Goal: Task Accomplishment & Management: Use online tool/utility

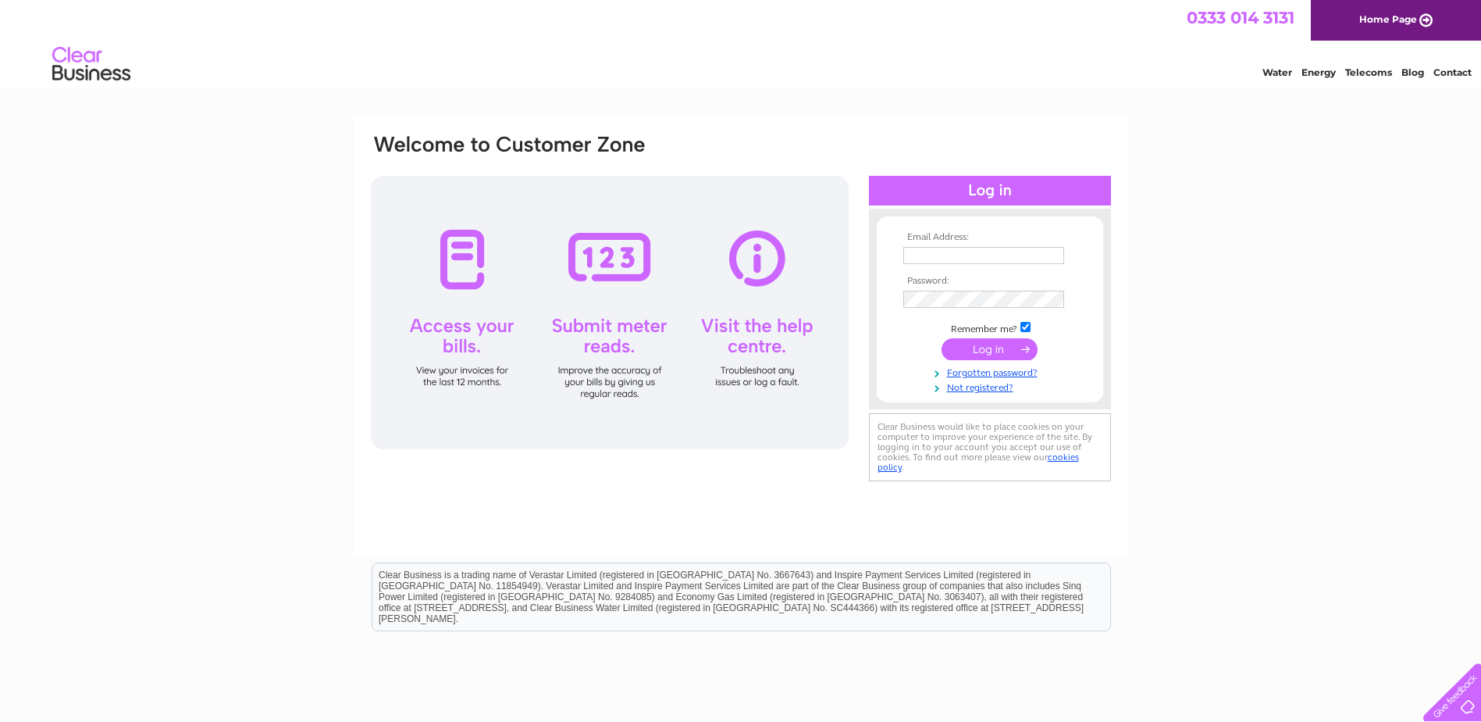
type input "enquiries@a1infrastructureandbuildingltd.co.uk"
click at [982, 347] on input "submit" at bounding box center [990, 349] width 96 height 22
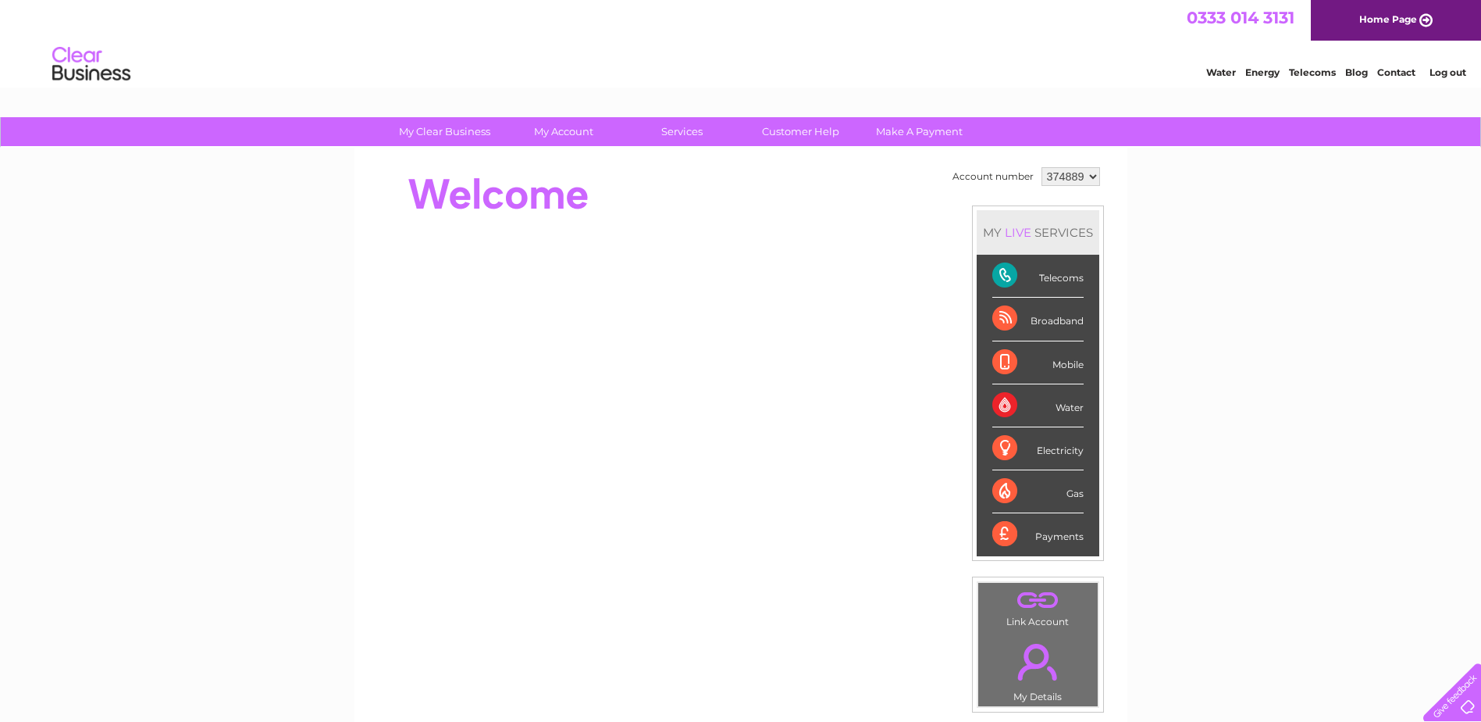
click at [1007, 278] on div "Telecoms" at bounding box center [1038, 276] width 91 height 43
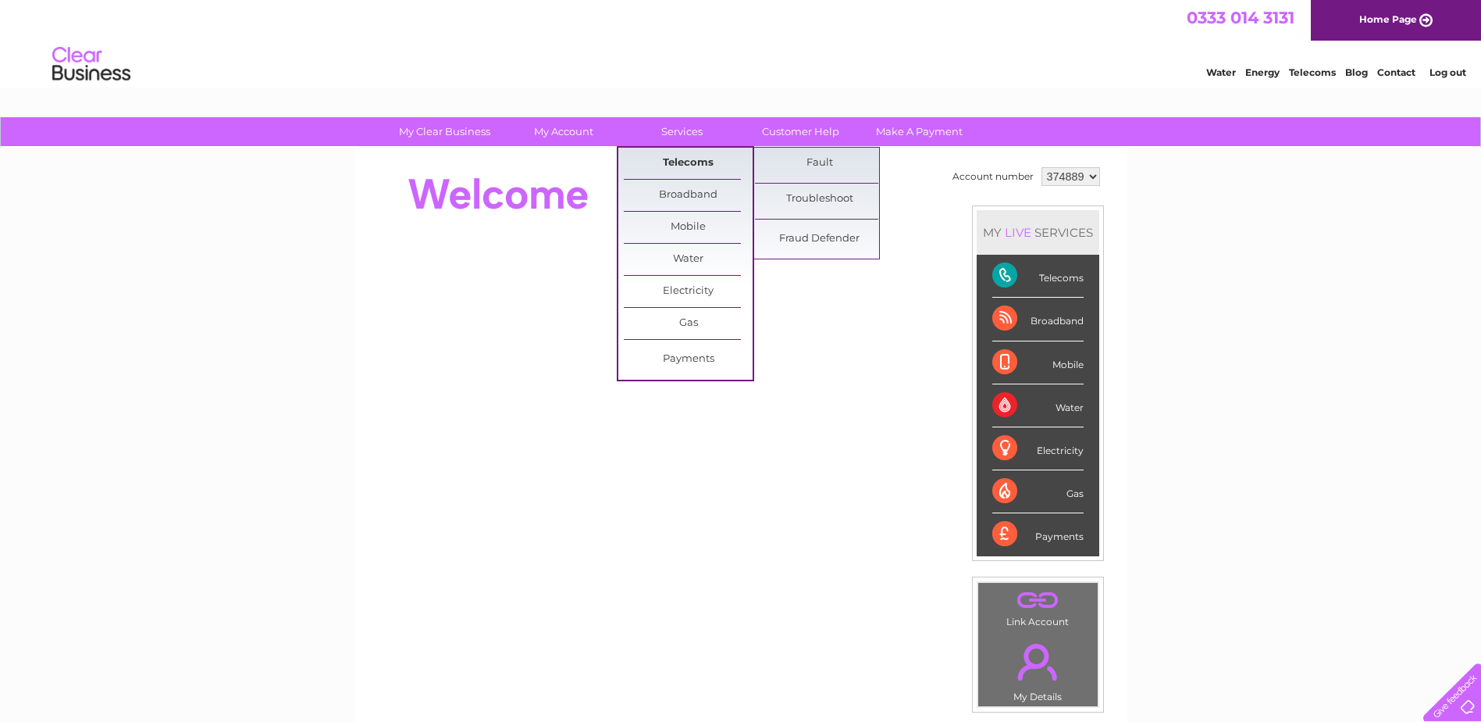
click at [682, 165] on link "Telecoms" at bounding box center [688, 163] width 129 height 31
click at [814, 163] on link "Fault" at bounding box center [819, 163] width 129 height 31
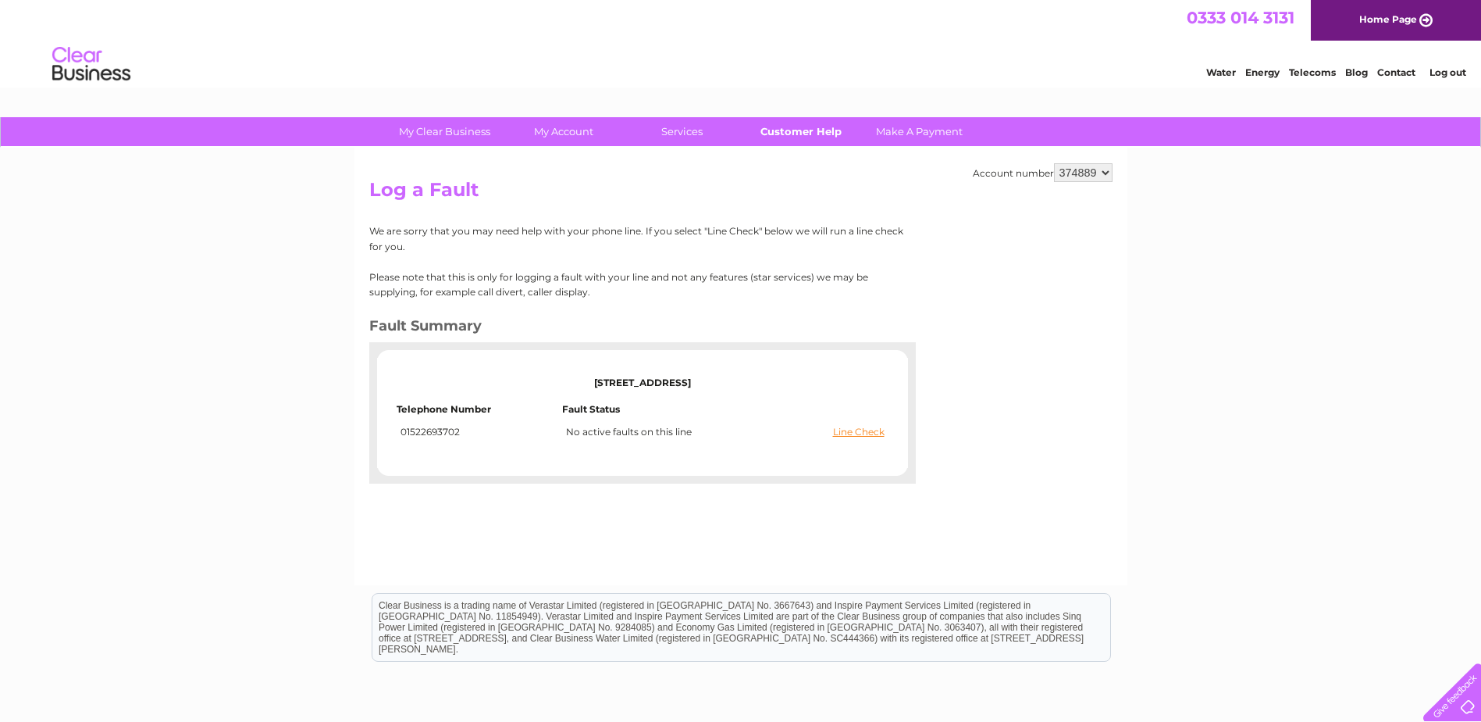
click at [798, 133] on link "Customer Help" at bounding box center [800, 131] width 129 height 29
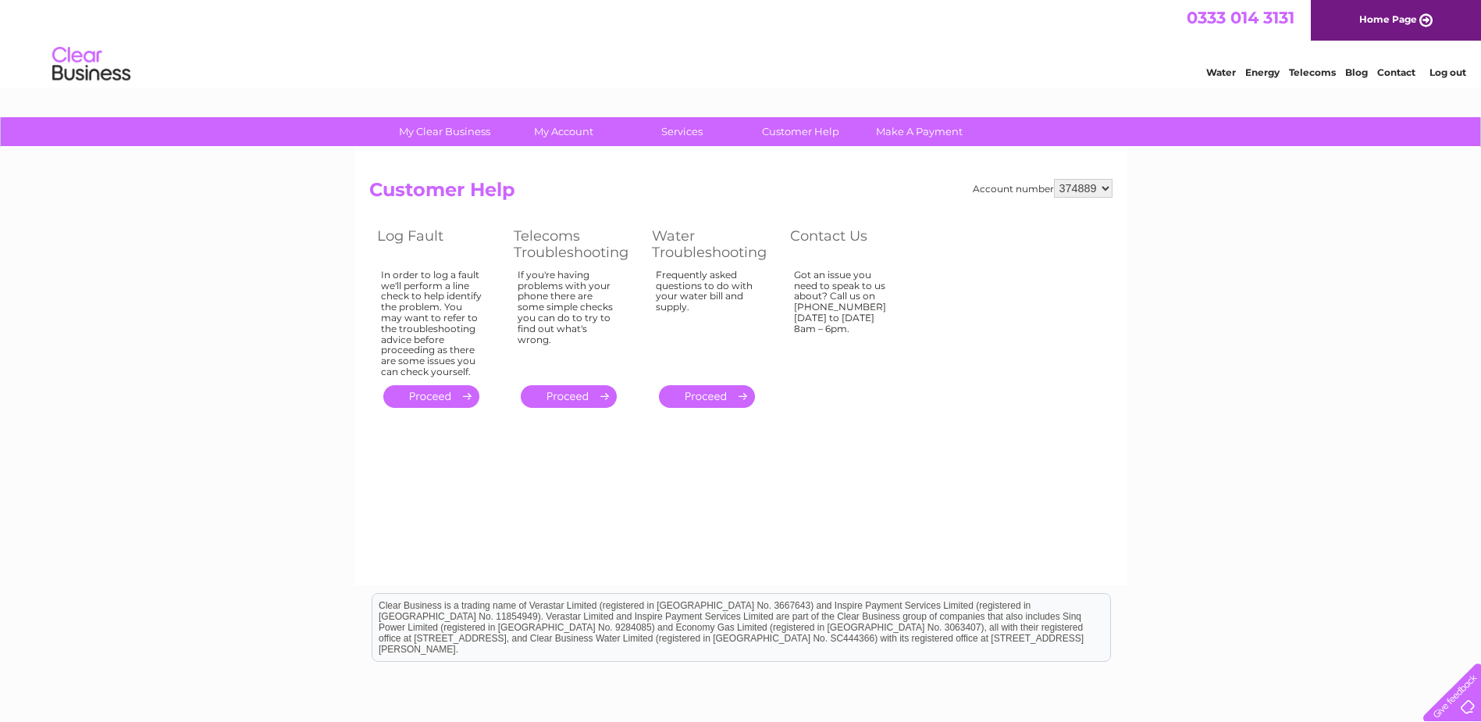
click at [421, 398] on link "." at bounding box center [431, 396] width 96 height 23
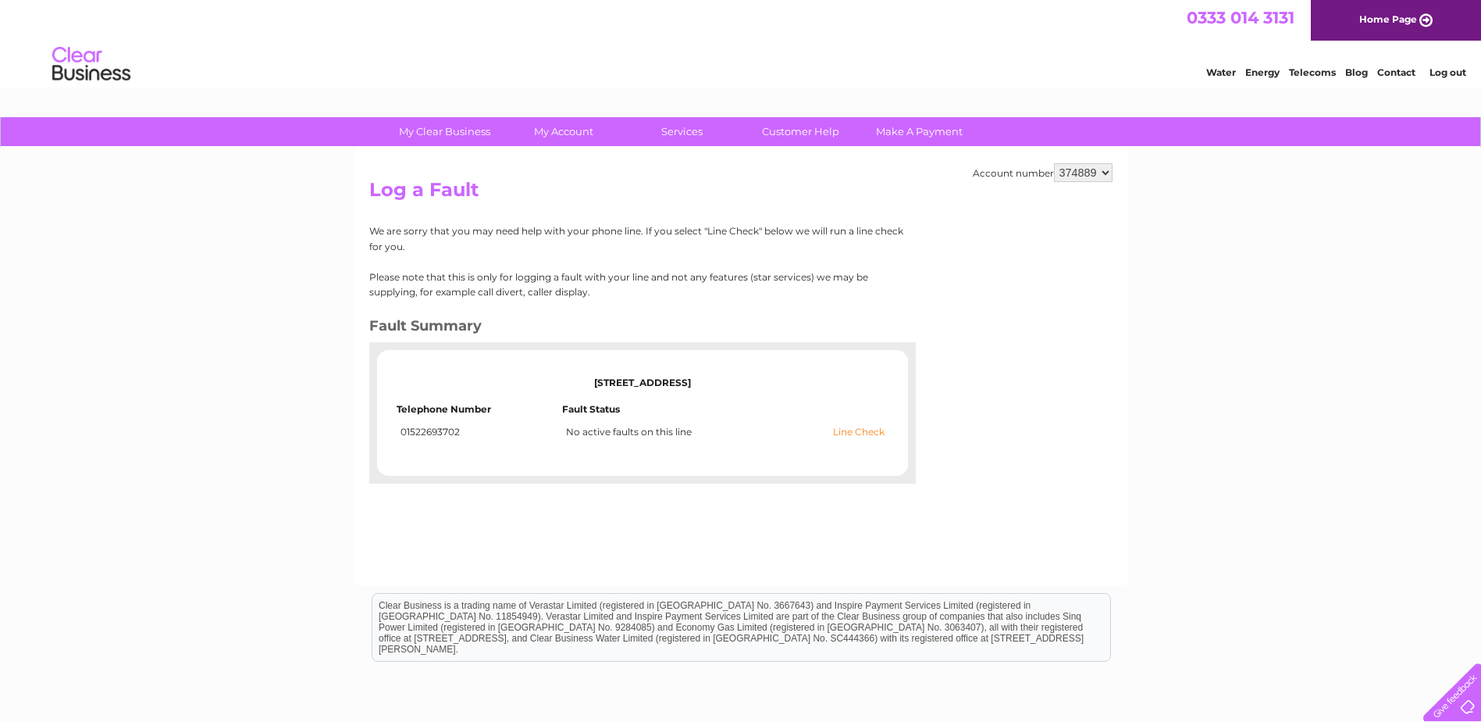
click at [860, 433] on link "Line Check" at bounding box center [859, 431] width 52 height 11
